Goal: Transaction & Acquisition: Purchase product/service

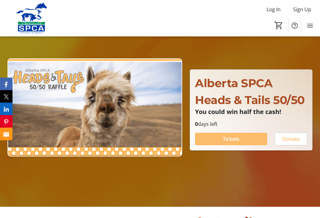
scroll to position [43, 0]
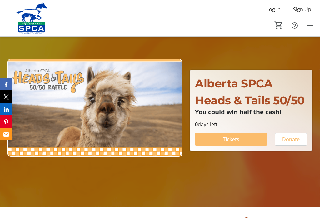
click at [229, 143] on span "Tickets" at bounding box center [231, 139] width 17 height 7
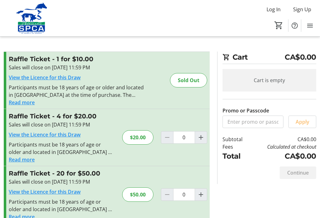
click at [203, 195] on mat-icon "Increment by one" at bounding box center [200, 194] width 7 height 7
type input "1"
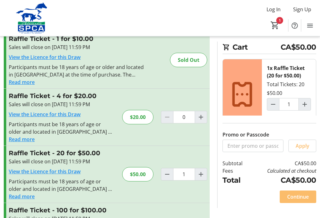
scroll to position [21, 0]
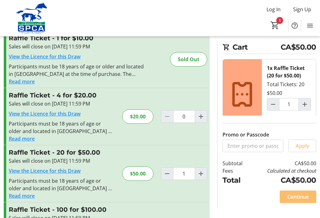
click at [298, 200] on span "Continue" at bounding box center [298, 196] width 22 height 7
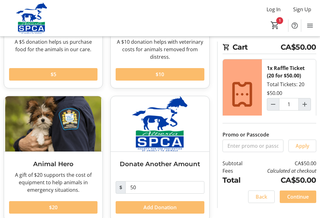
scroll to position [109, 0]
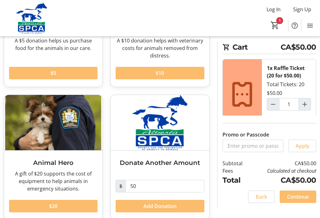
click at [298, 200] on span "Continue" at bounding box center [298, 196] width 22 height 7
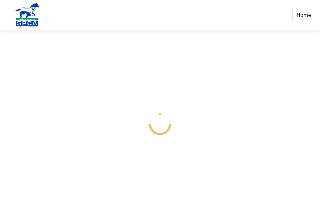
select select "CA"
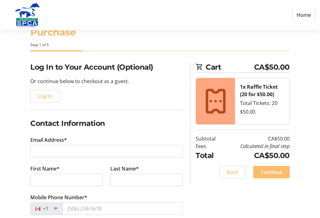
scroll to position [21, 0]
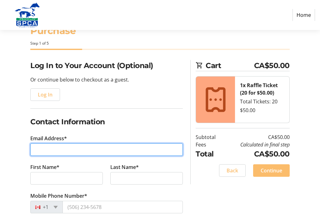
click at [45, 150] on input "Email Address*" at bounding box center [106, 149] width 152 height 12
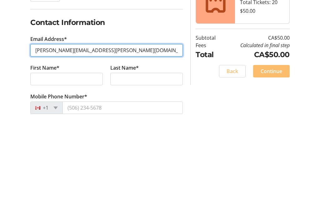
type input "[PERSON_NAME][EMAIL_ADDRESS][PERSON_NAME][DOMAIN_NAME]"
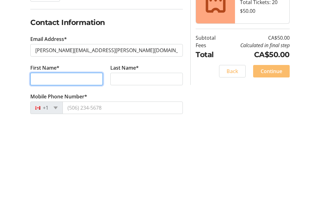
click at [42, 172] on input "First Name*" at bounding box center [66, 178] width 72 height 12
type input "[PERSON_NAME]"
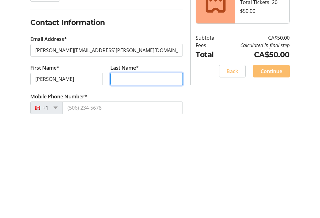
click at [124, 172] on input "Last Name*" at bounding box center [146, 178] width 72 height 12
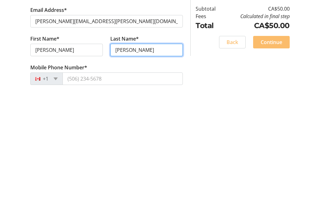
scroll to position [23, 0]
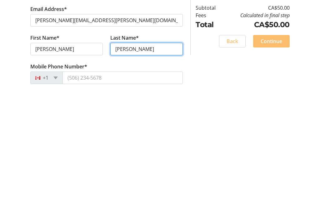
type input "[PERSON_NAME]"
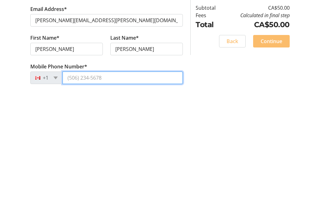
click at [105, 199] on input "Mobile Phone Number*" at bounding box center [122, 205] width 120 height 12
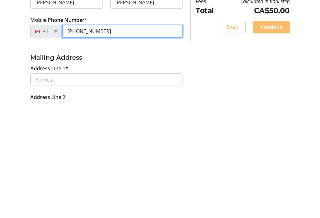
scroll to position [80, 0]
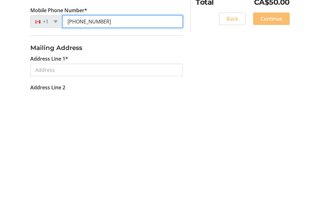
type input "[PHONE_NUMBER]"
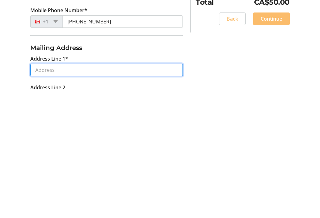
click at [49, 191] on input "Address Line 1*" at bounding box center [106, 197] width 152 height 12
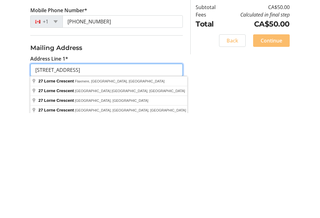
scroll to position [103, 0]
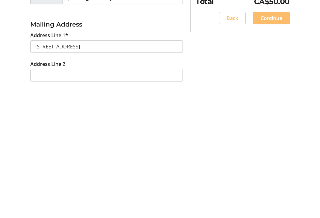
type input "[STREET_ADDRESS]"
type input "St. [PERSON_NAME]"
select select "AB"
type input "T8N 3R5"
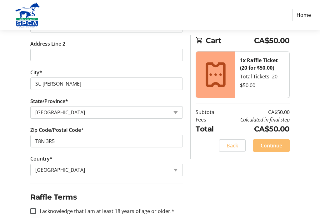
scroll to position [250, 0]
click at [36, 210] on div at bounding box center [33, 211] width 15 height 15
checkbox input "true"
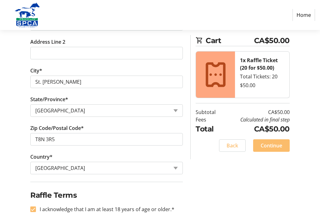
click at [273, 146] on span "Continue" at bounding box center [271, 145] width 22 height 7
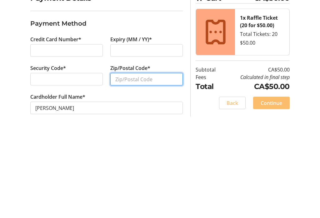
click at [120, 162] on input "Zip/Postal Code*" at bounding box center [146, 168] width 72 height 12
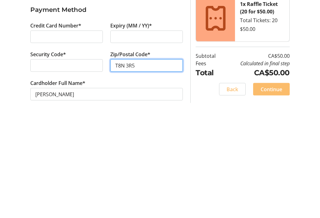
scroll to position [10, 0]
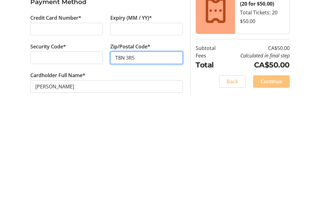
type input "T8N 3R5"
click at [275, 188] on span "Continue" at bounding box center [271, 191] width 22 height 7
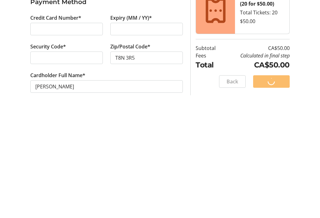
scroll to position [0, 0]
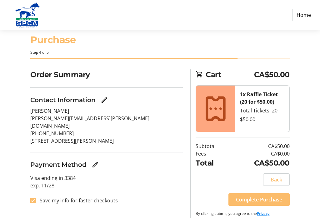
scroll to position [14, 0]
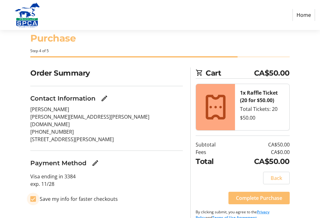
click at [36, 196] on input "Save my info for faster checkouts" at bounding box center [33, 199] width 6 height 6
checkbox input "false"
click at [256, 196] on span "Complete Purchase" at bounding box center [259, 197] width 46 height 7
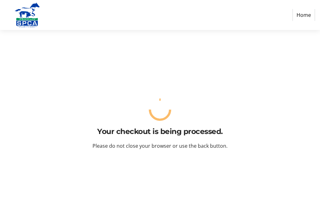
scroll to position [0, 0]
